Goal: Find specific page/section: Find specific page/section

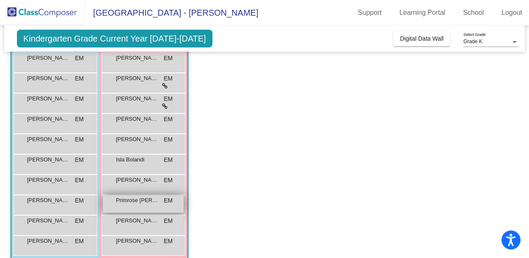
scroll to position [98, 0]
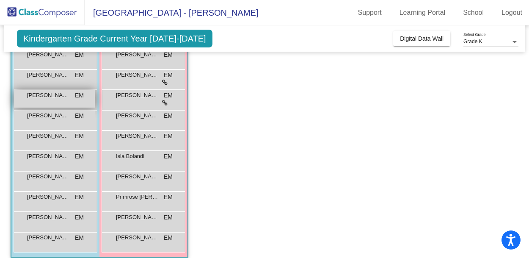
click at [51, 100] on div "[PERSON_NAME] EM lock do_not_disturb_alt" at bounding box center [54, 98] width 81 height 17
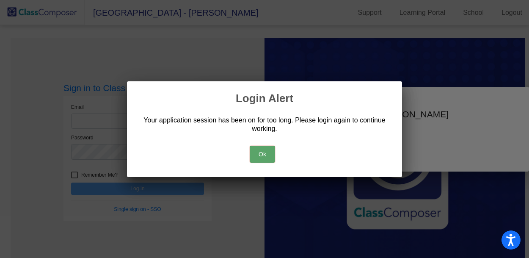
click at [271, 156] on button "Ok" at bounding box center [262, 154] width 25 height 17
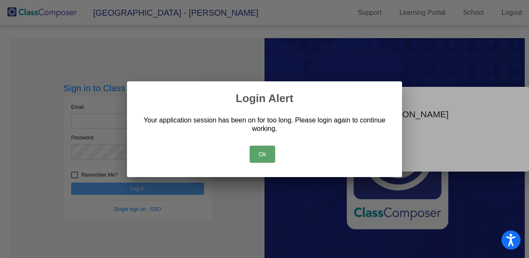
click at [260, 156] on button "Ok" at bounding box center [262, 154] width 25 height 17
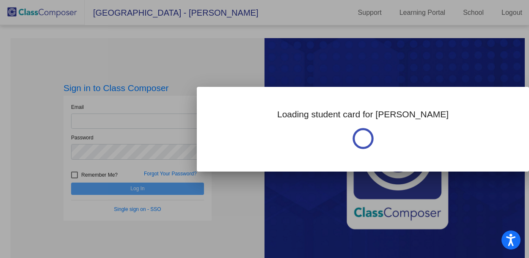
click at [131, 122] on div at bounding box center [264, 129] width 529 height 258
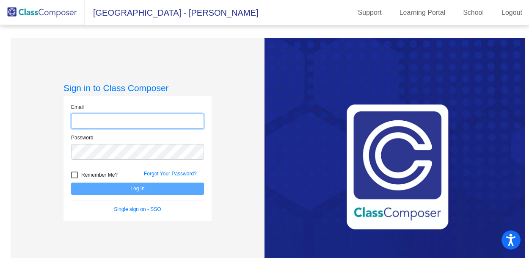
click at [131, 122] on input "email" at bounding box center [137, 121] width 133 height 16
type input "[PERSON_NAME][EMAIL_ADDRESS][DOMAIN_NAME]"
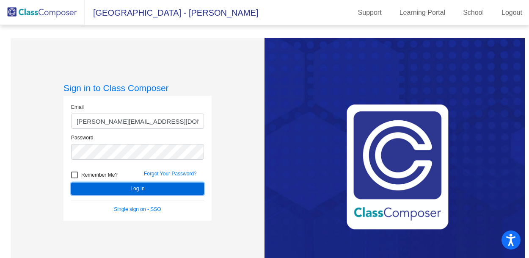
click at [140, 191] on button "Log In" at bounding box center [137, 188] width 133 height 12
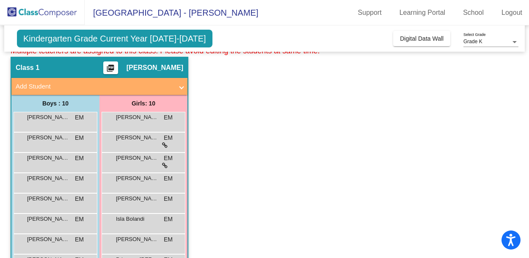
scroll to position [39, 0]
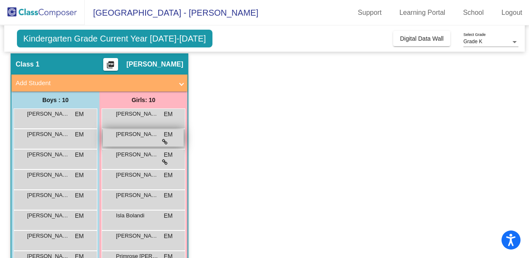
click at [162, 140] on icon at bounding box center [165, 142] width 6 height 6
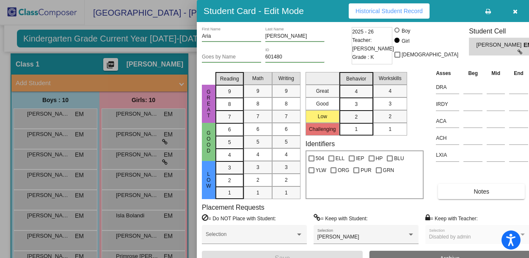
click at [513, 12] on icon "button" at bounding box center [515, 11] width 5 height 6
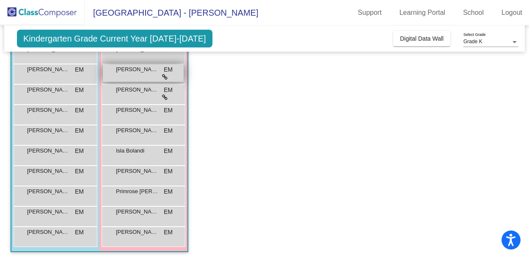
scroll to position [106, 0]
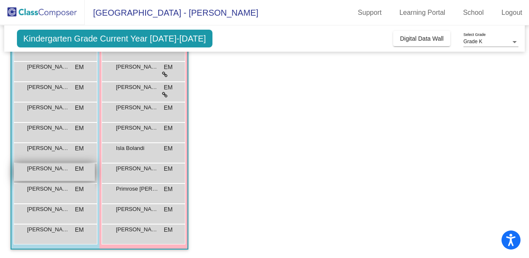
click at [74, 166] on div "[PERSON_NAME] EM lock do_not_disturb_alt" at bounding box center [54, 171] width 81 height 17
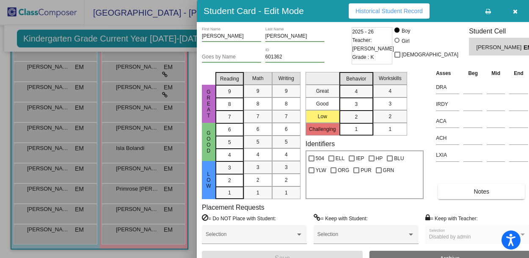
scroll to position [0, 0]
click at [55, 74] on div at bounding box center [264, 129] width 529 height 258
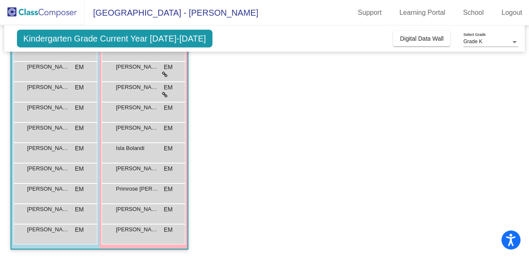
click at [55, 74] on div "[PERSON_NAME] EM lock do_not_disturb_alt" at bounding box center [54, 70] width 81 height 17
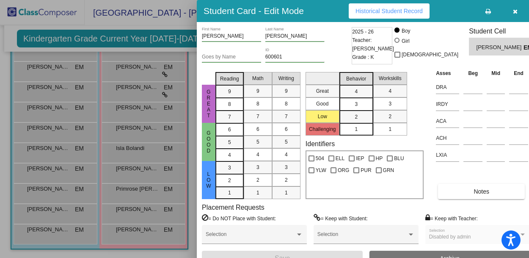
click at [53, 91] on div at bounding box center [264, 129] width 529 height 258
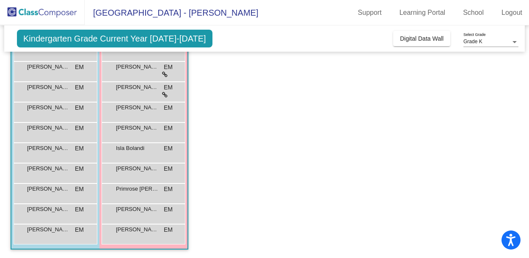
click at [53, 91] on span "[PERSON_NAME]" at bounding box center [48, 87] width 42 height 8
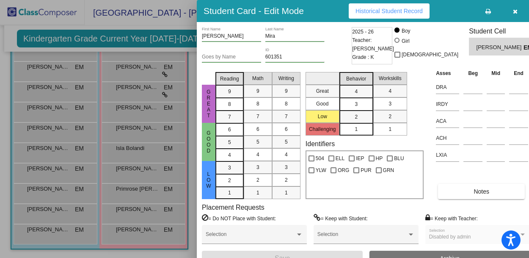
click at [53, 102] on div at bounding box center [264, 129] width 529 height 258
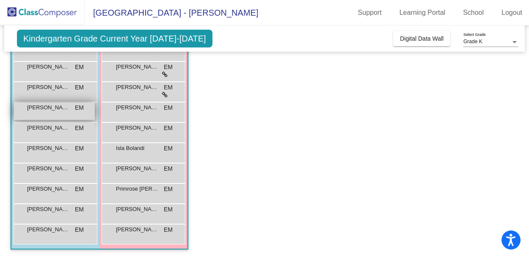
click at [53, 107] on span "[PERSON_NAME]" at bounding box center [48, 107] width 42 height 8
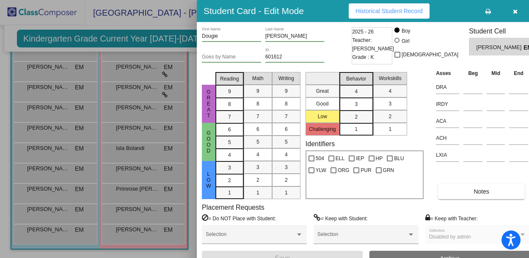
click at [53, 134] on div at bounding box center [264, 129] width 529 height 258
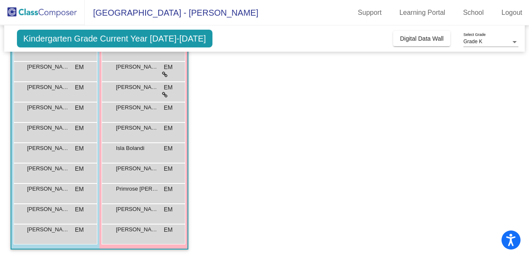
click at [53, 134] on div "[PERSON_NAME] EM lock do_not_disturb_alt" at bounding box center [54, 131] width 81 height 17
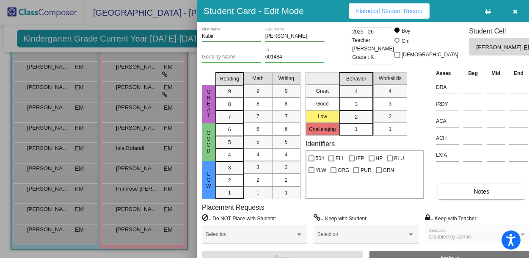
click at [51, 161] on div at bounding box center [264, 129] width 529 height 258
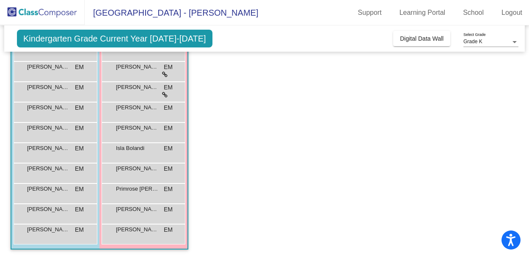
click at [51, 161] on div "[PERSON_NAME] EM lock do_not_disturb_alt" at bounding box center [56, 153] width 84 height 20
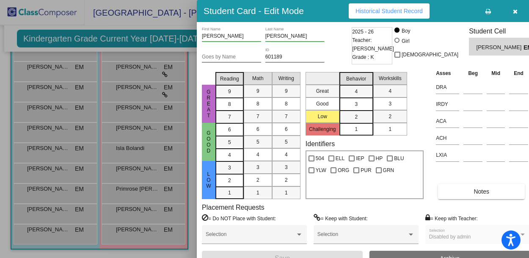
click at [37, 235] on div at bounding box center [264, 129] width 529 height 258
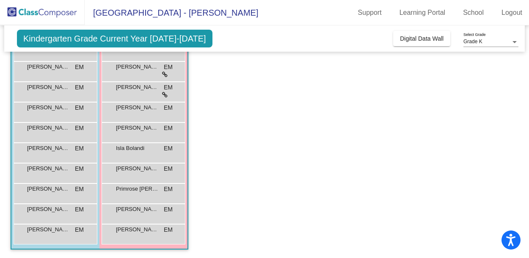
click at [37, 235] on div "[PERSON_NAME] EM lock do_not_disturb_alt" at bounding box center [54, 232] width 81 height 17
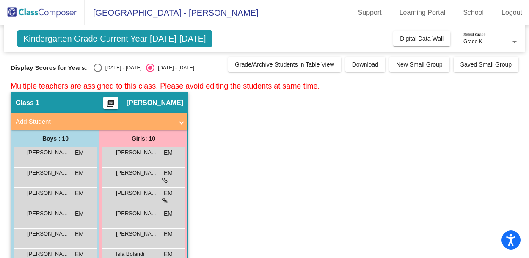
click at [512, 42] on div at bounding box center [514, 42] width 4 height 2
click at [512, 42] on span "Grade K" at bounding box center [490, 41] width 55 height 15
click at [66, 38] on span "Kindergarten Grade Current Year [DATE]-[DATE]" at bounding box center [114, 39] width 195 height 18
click at [123, 12] on span "[GEOGRAPHIC_DATA] - [PERSON_NAME]" at bounding box center [171, 13] width 173 height 14
click at [14, 10] on img at bounding box center [42, 12] width 85 height 25
